Goal: Browse casually

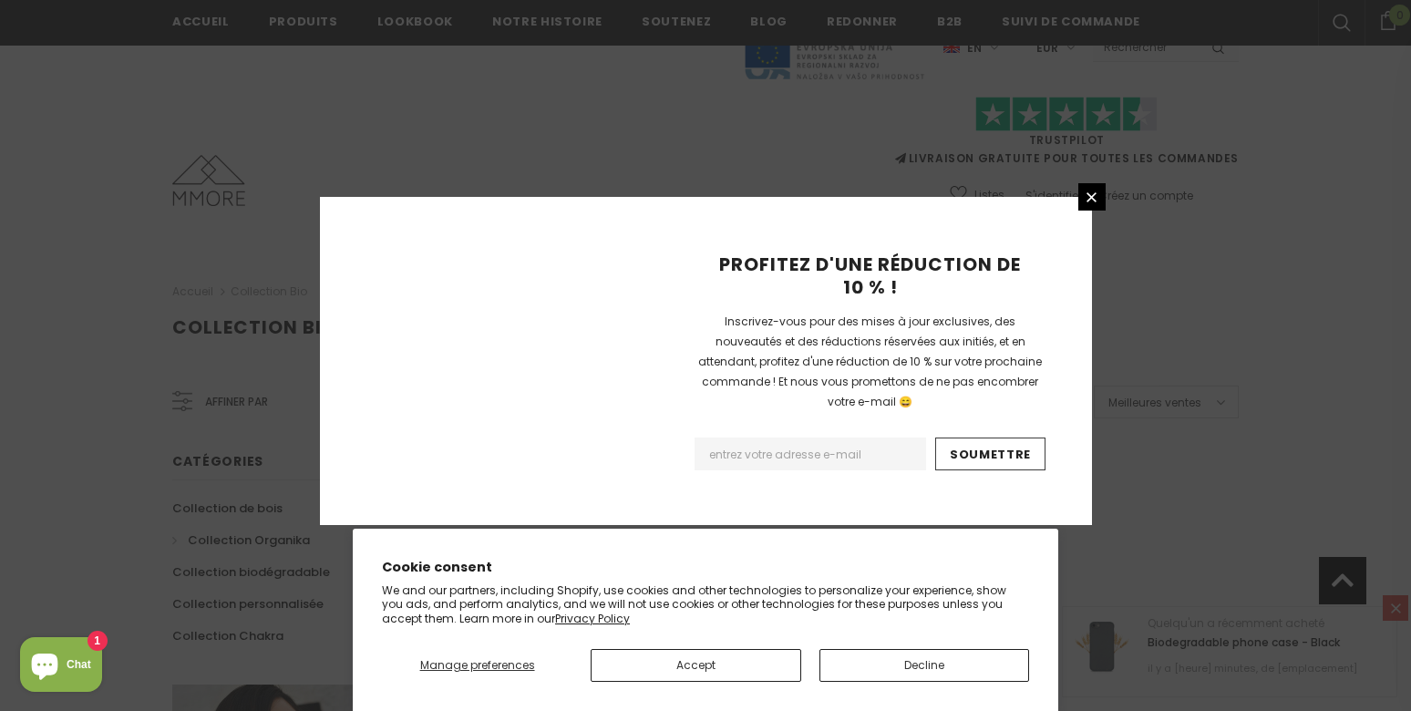
scroll to position [1202, 0]
